Goal: Information Seeking & Learning: Learn about a topic

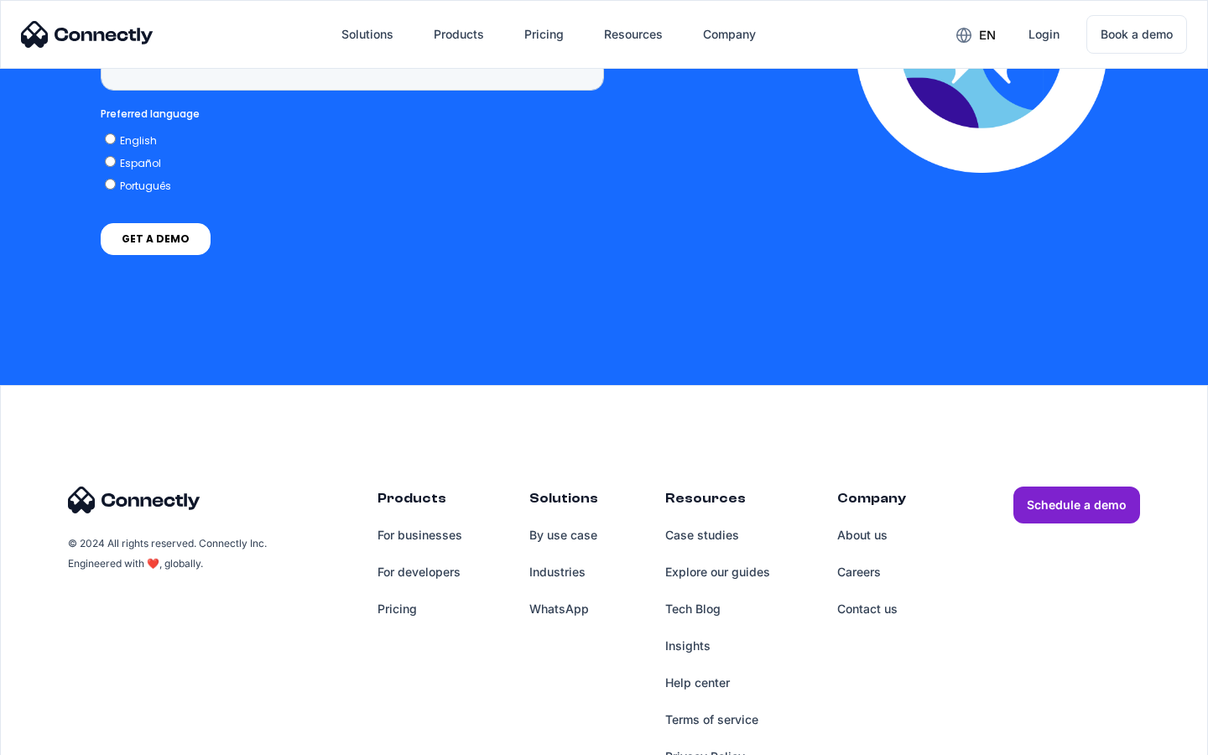
scroll to position [6917, 0]
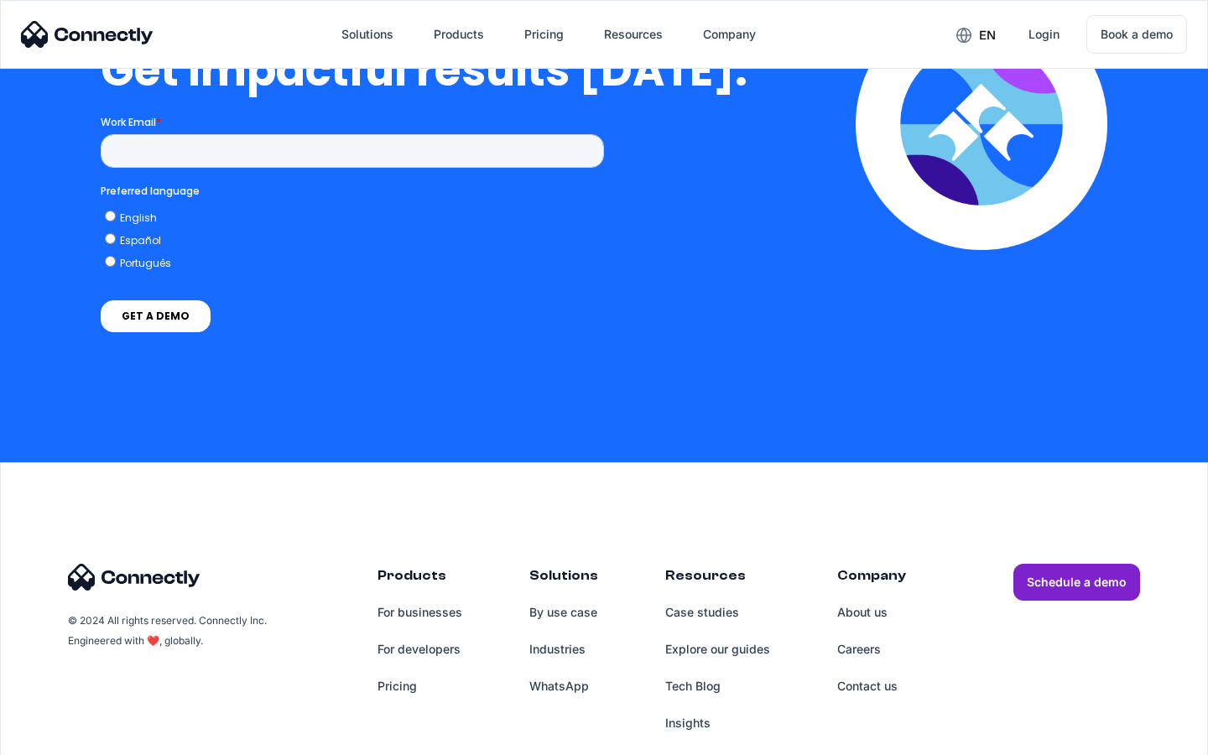
scroll to position [3702, 0]
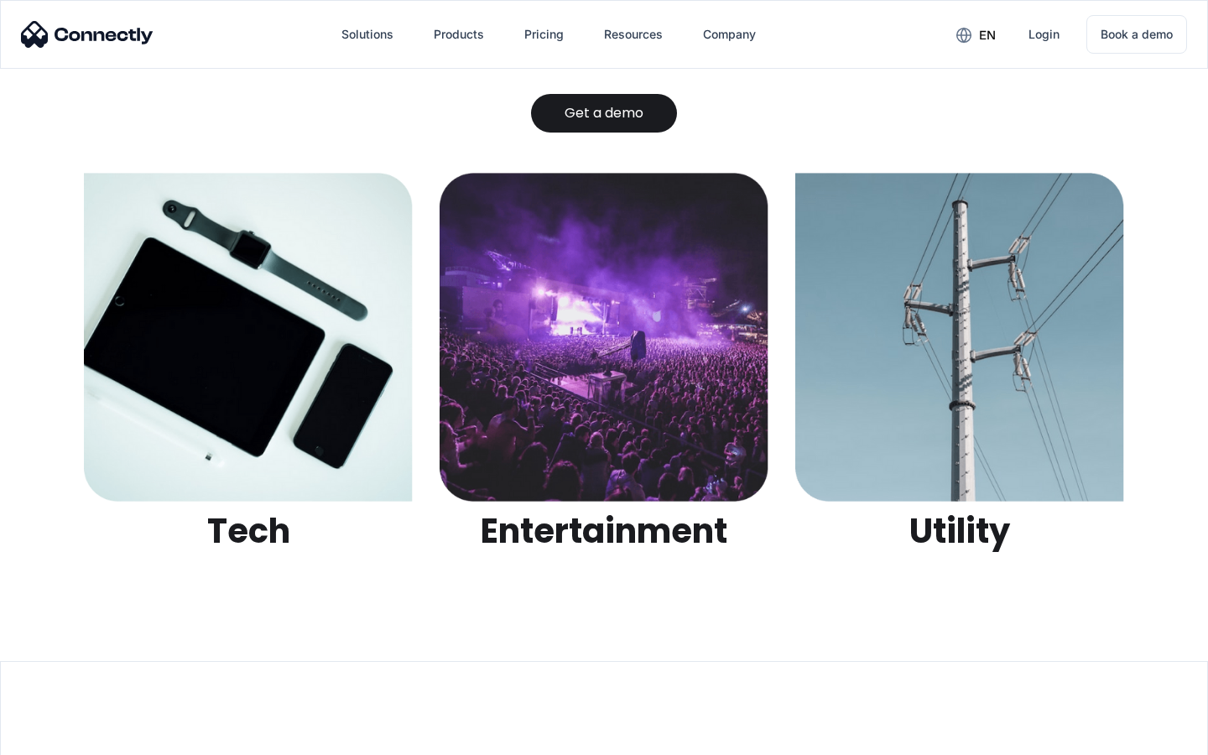
scroll to position [5294, 0]
